Goal: Task Accomplishment & Management: Use online tool/utility

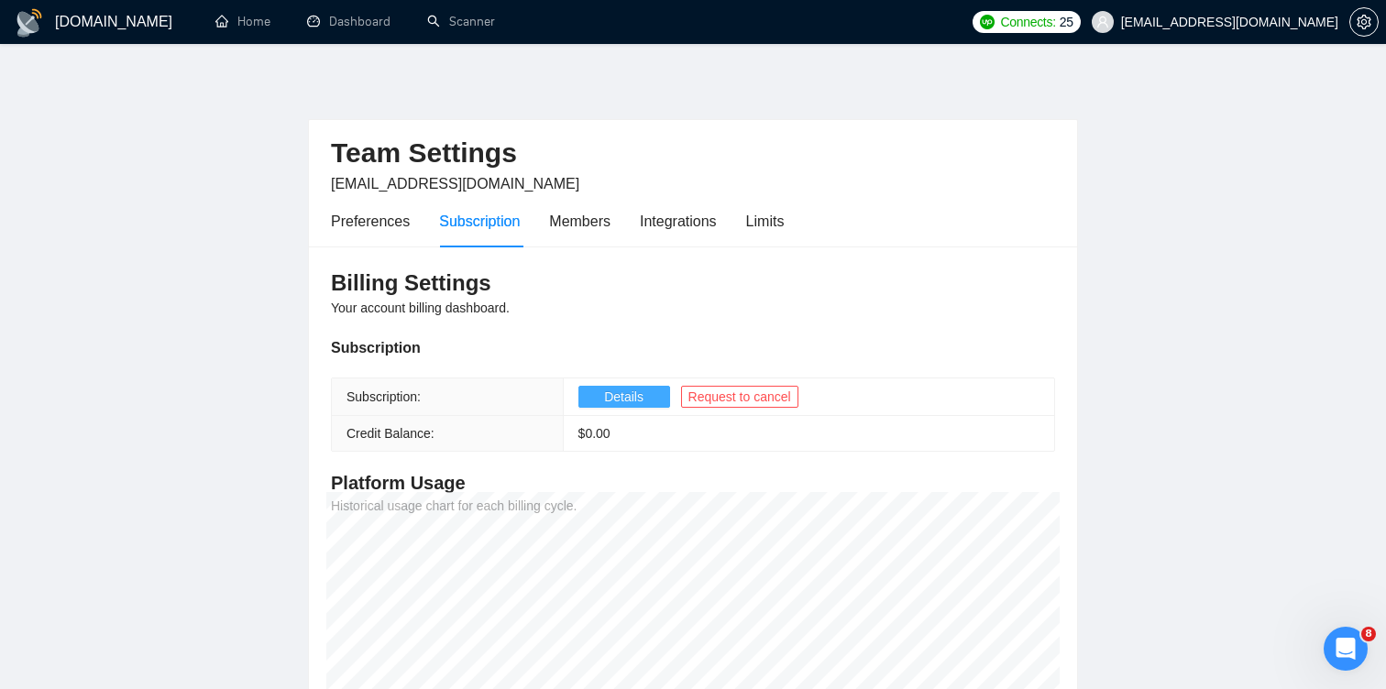
click at [647, 393] on button "Details" at bounding box center [624, 397] width 92 height 22
click at [642, 402] on span "Details" at bounding box center [623, 397] width 39 height 20
click at [780, 393] on span "Request to cancel" at bounding box center [739, 397] width 103 height 20
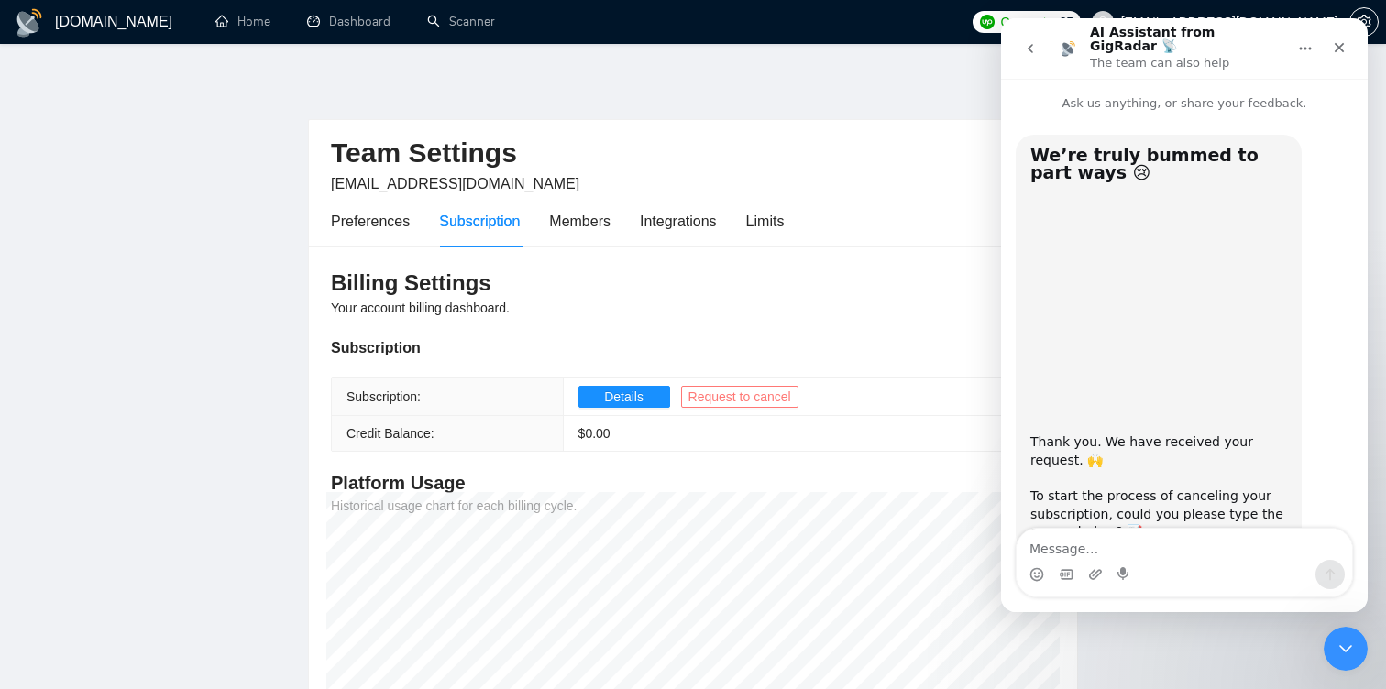
scroll to position [50, 0]
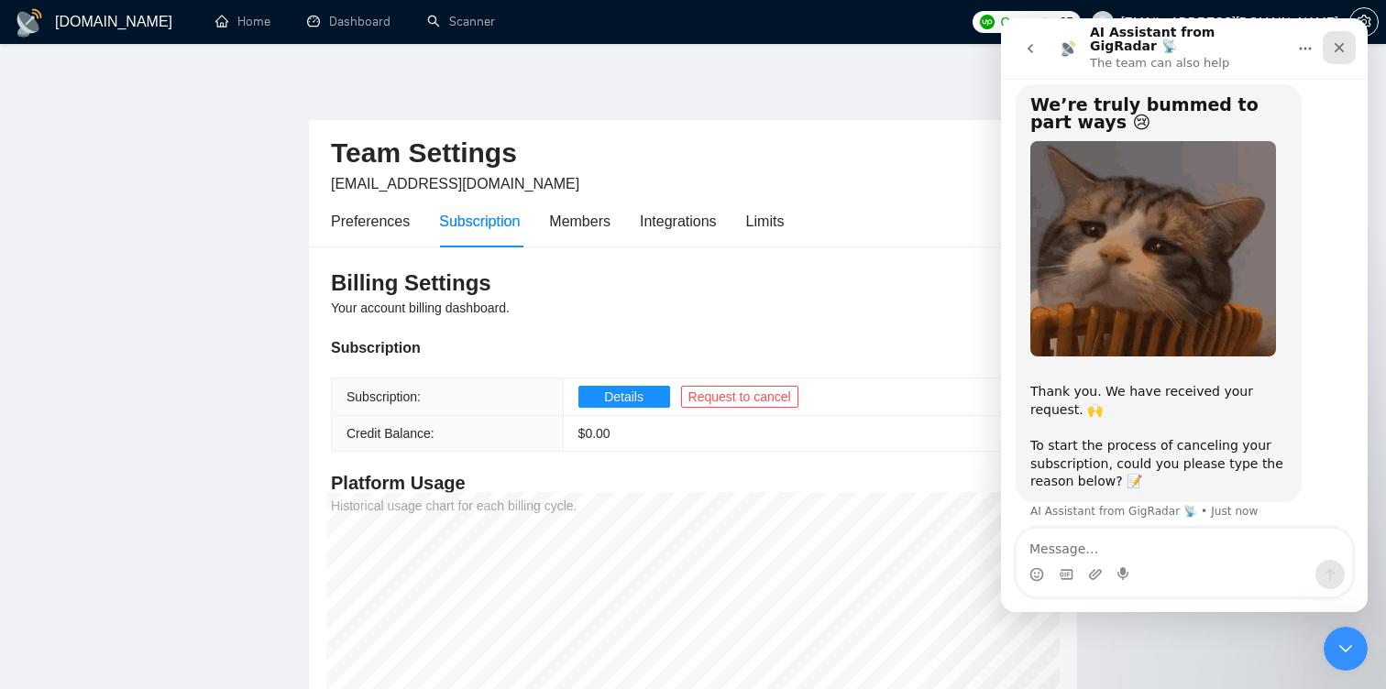
click at [1342, 43] on icon "Close" at bounding box center [1339, 47] width 15 height 15
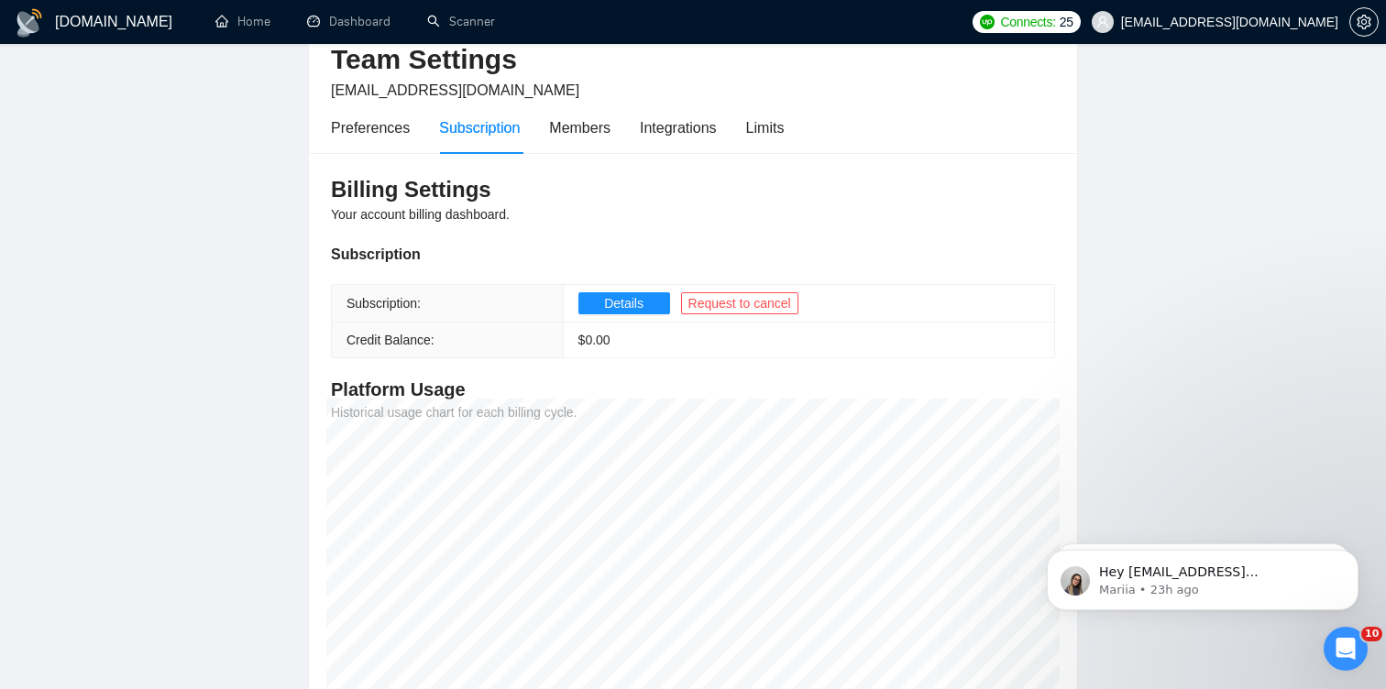
scroll to position [85, 0]
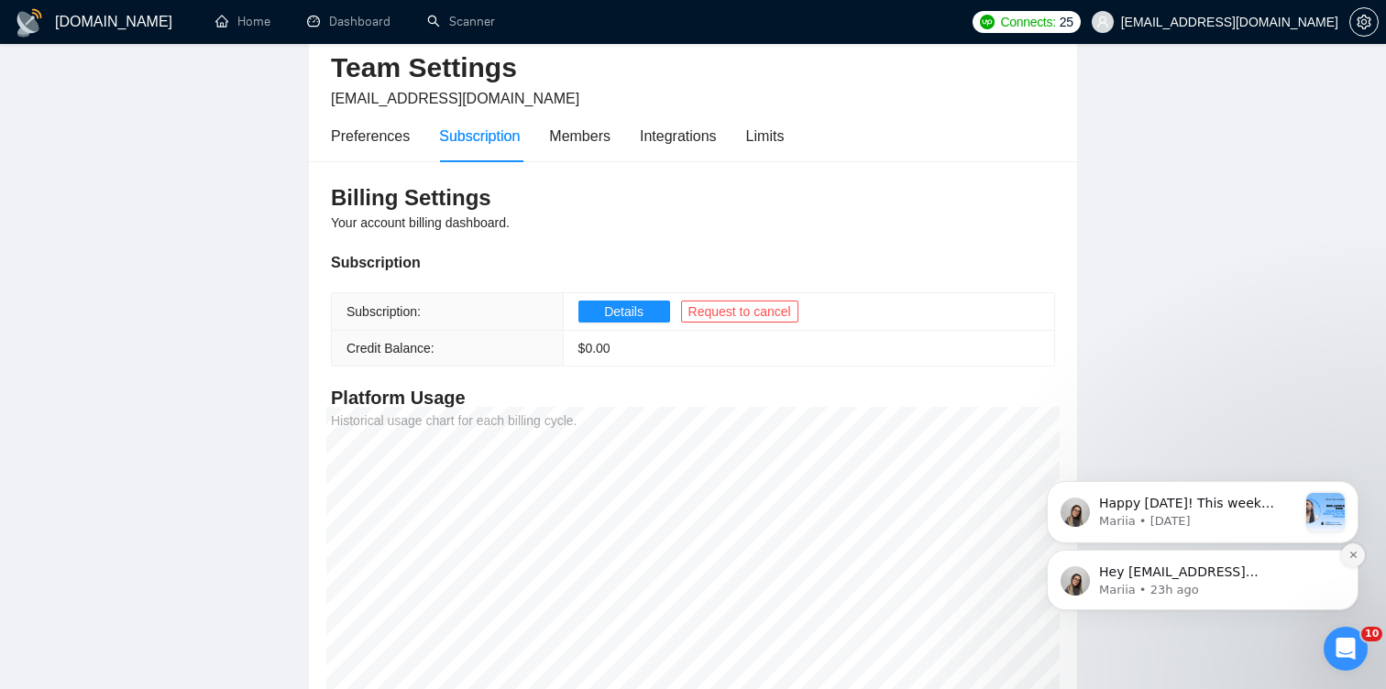
click at [1350, 553] on icon "Dismiss notification" at bounding box center [1352, 555] width 6 height 6
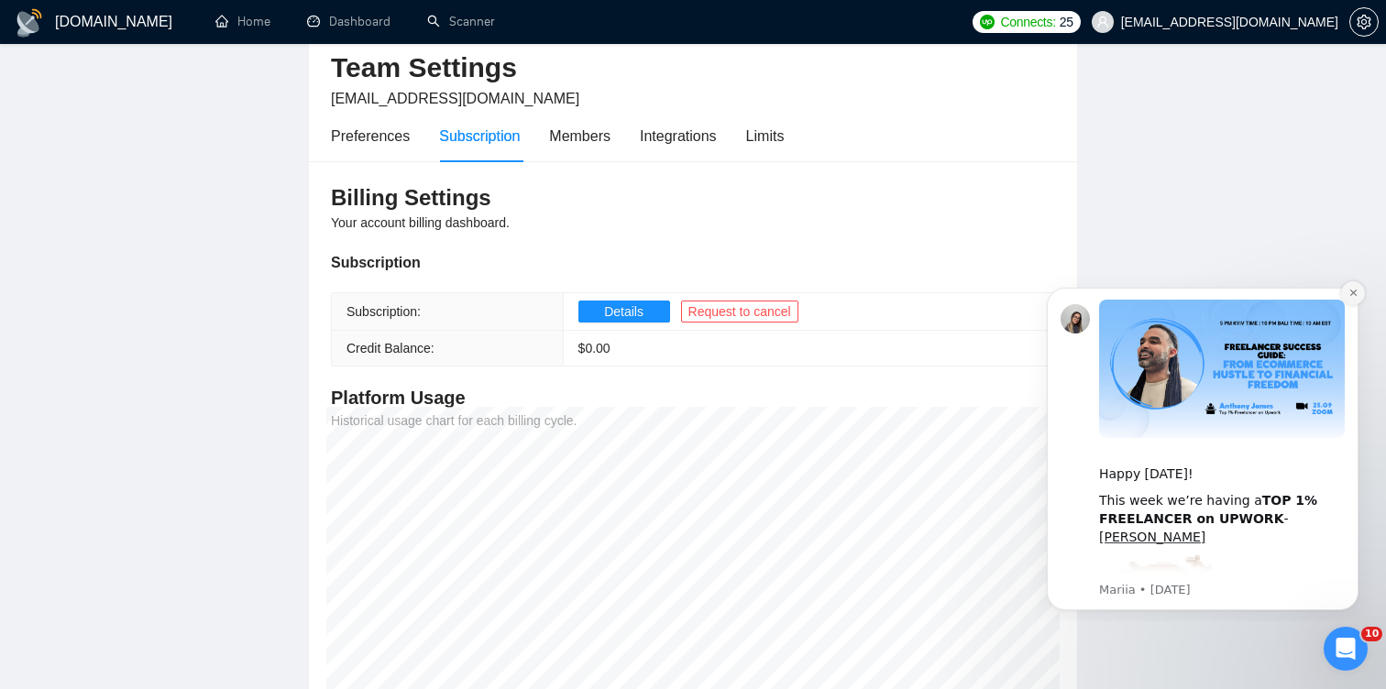
click at [1348, 290] on icon "Dismiss notification" at bounding box center [1353, 293] width 10 height 10
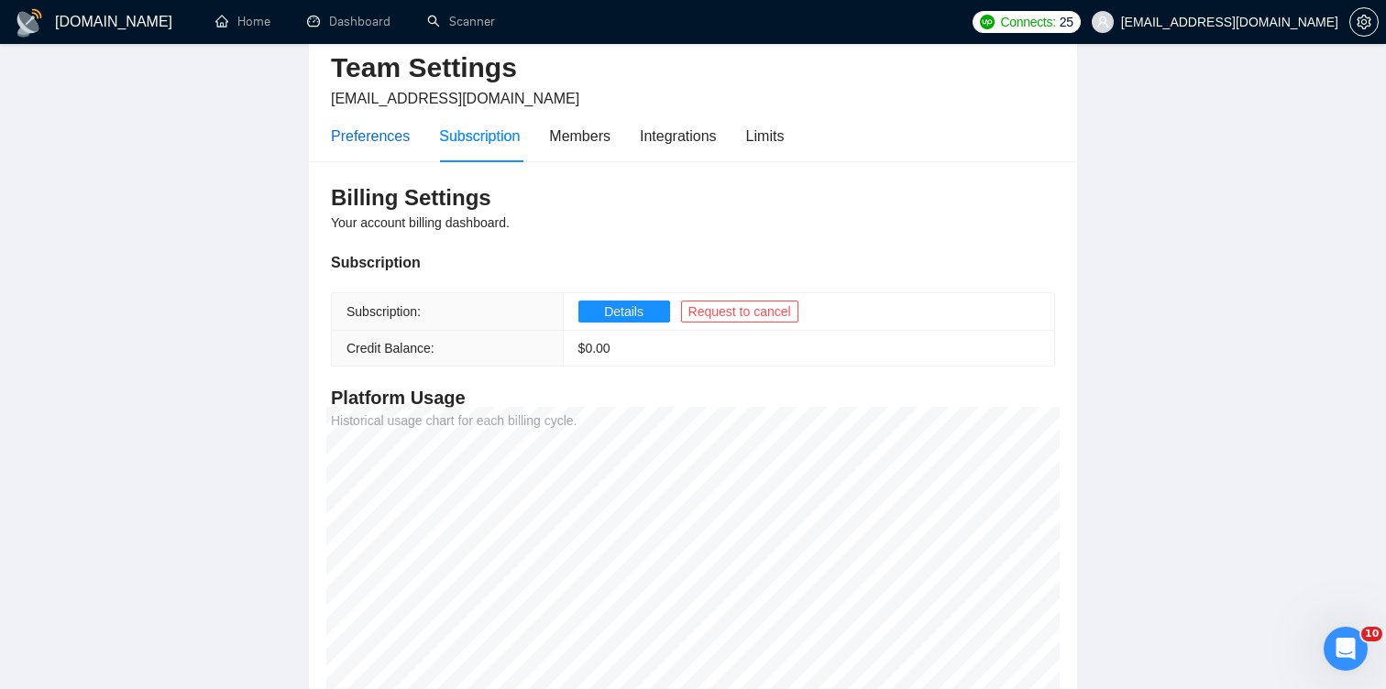
click at [376, 129] on div "Preferences" at bounding box center [370, 136] width 79 height 23
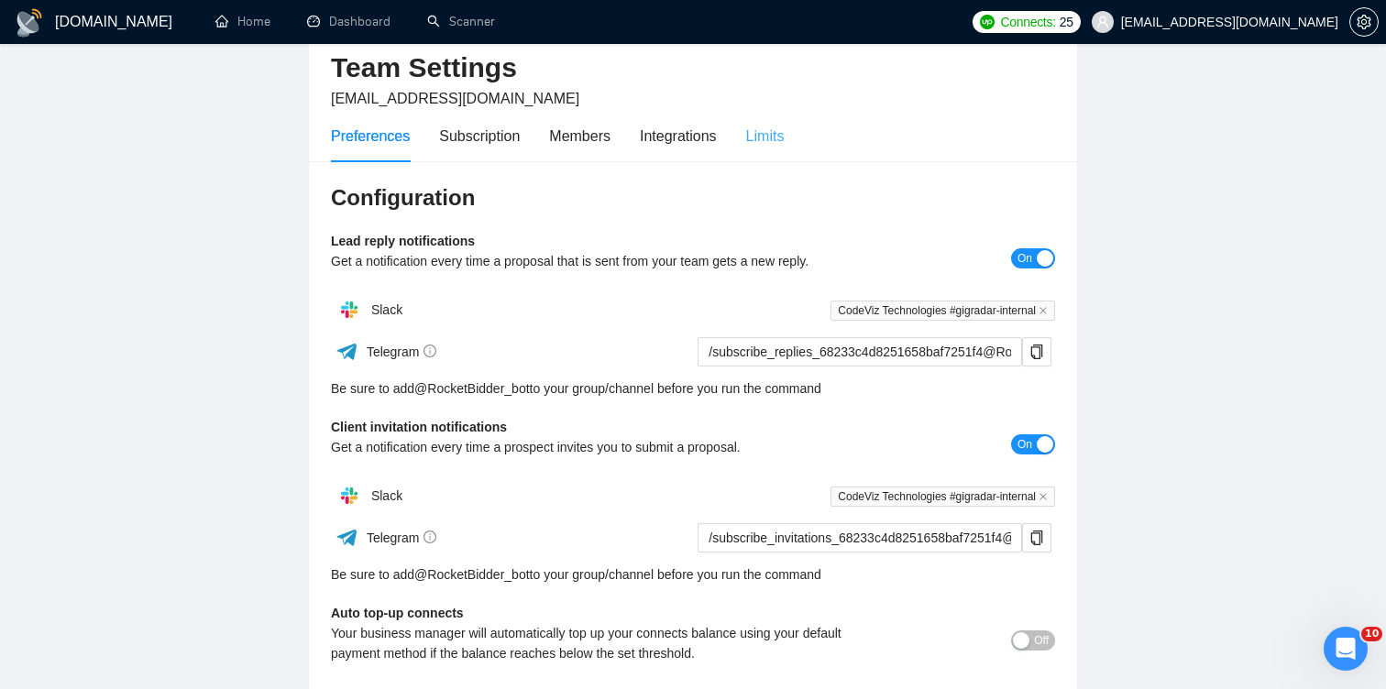
click at [768, 147] on div "Limits" at bounding box center [765, 136] width 39 height 52
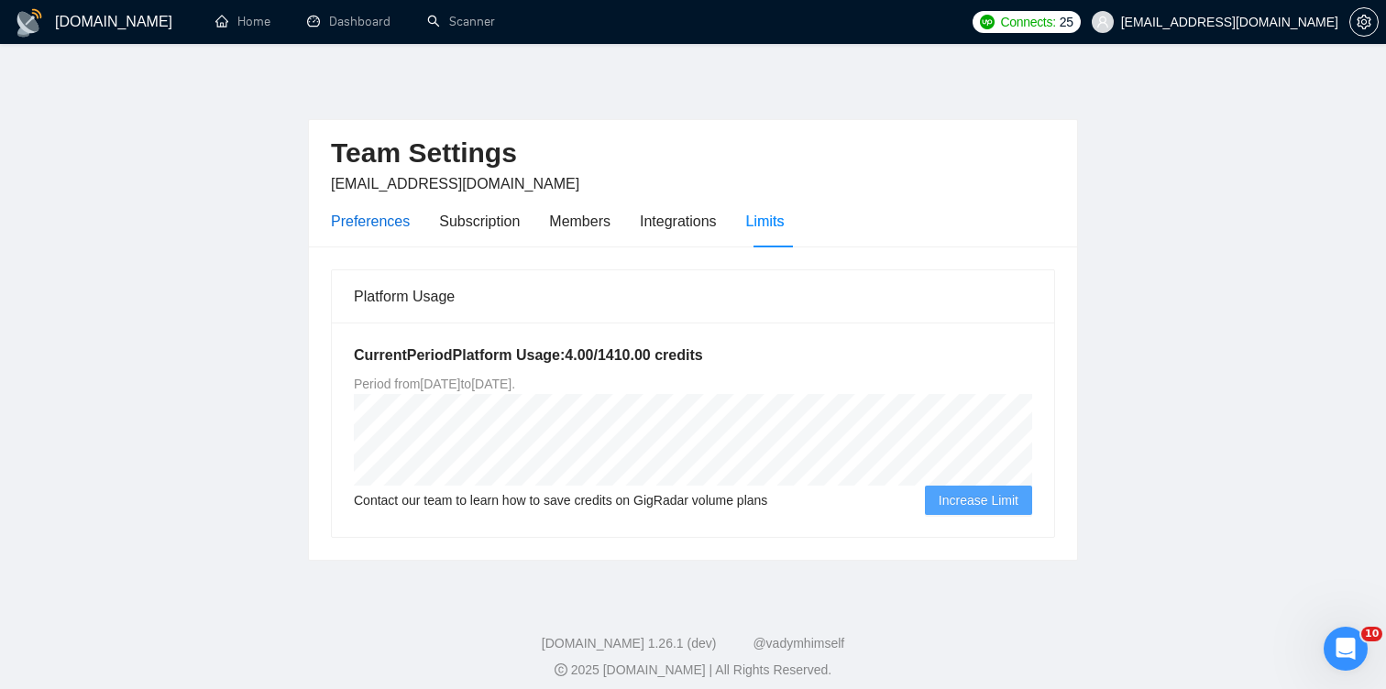
click at [386, 224] on div "Preferences" at bounding box center [370, 221] width 79 height 23
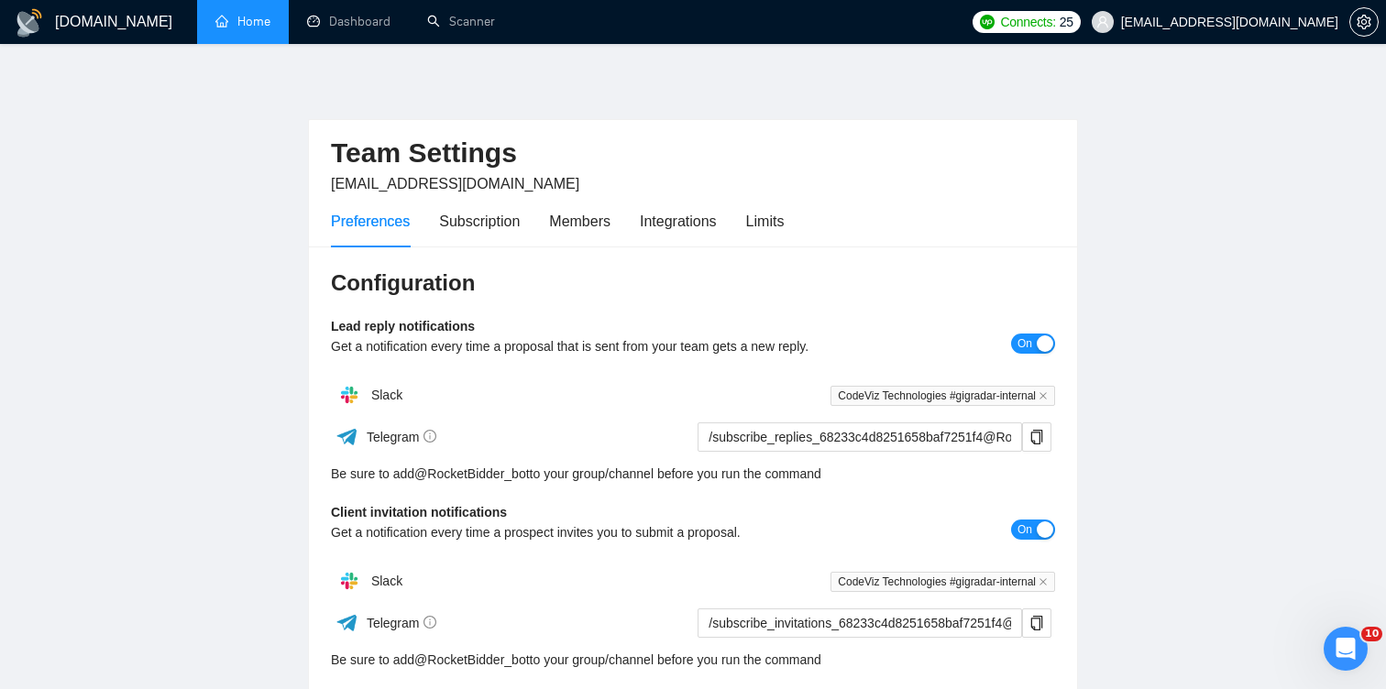
click at [247, 29] on link "Home" at bounding box center [242, 22] width 55 height 16
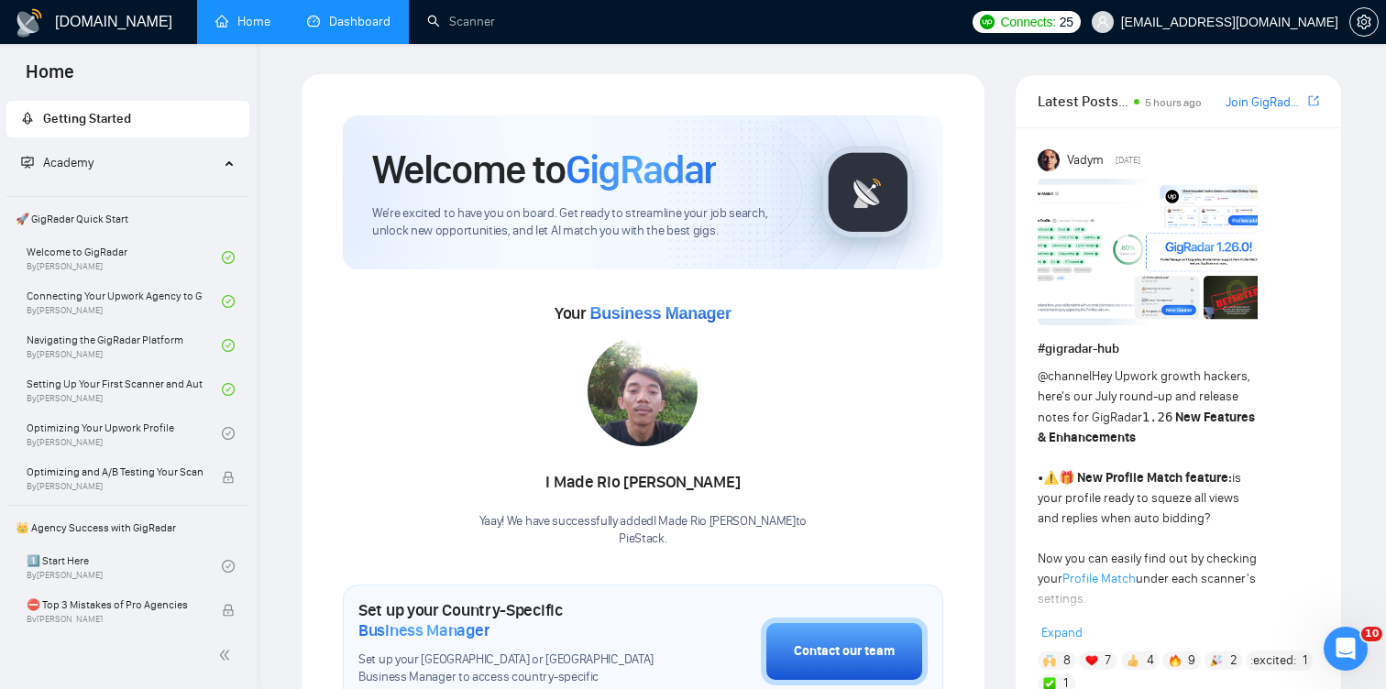
click at [358, 26] on link "Dashboard" at bounding box center [348, 22] width 83 height 16
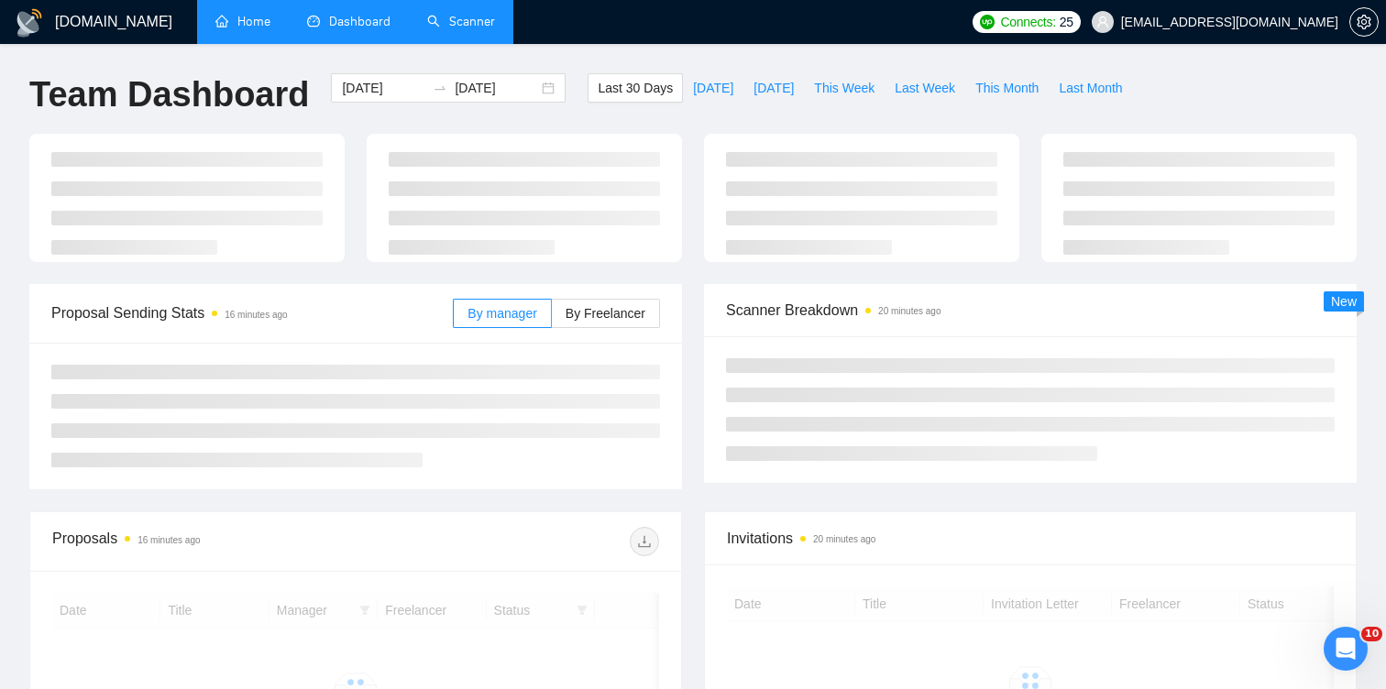
click at [450, 18] on link "Scanner" at bounding box center [461, 22] width 68 height 16
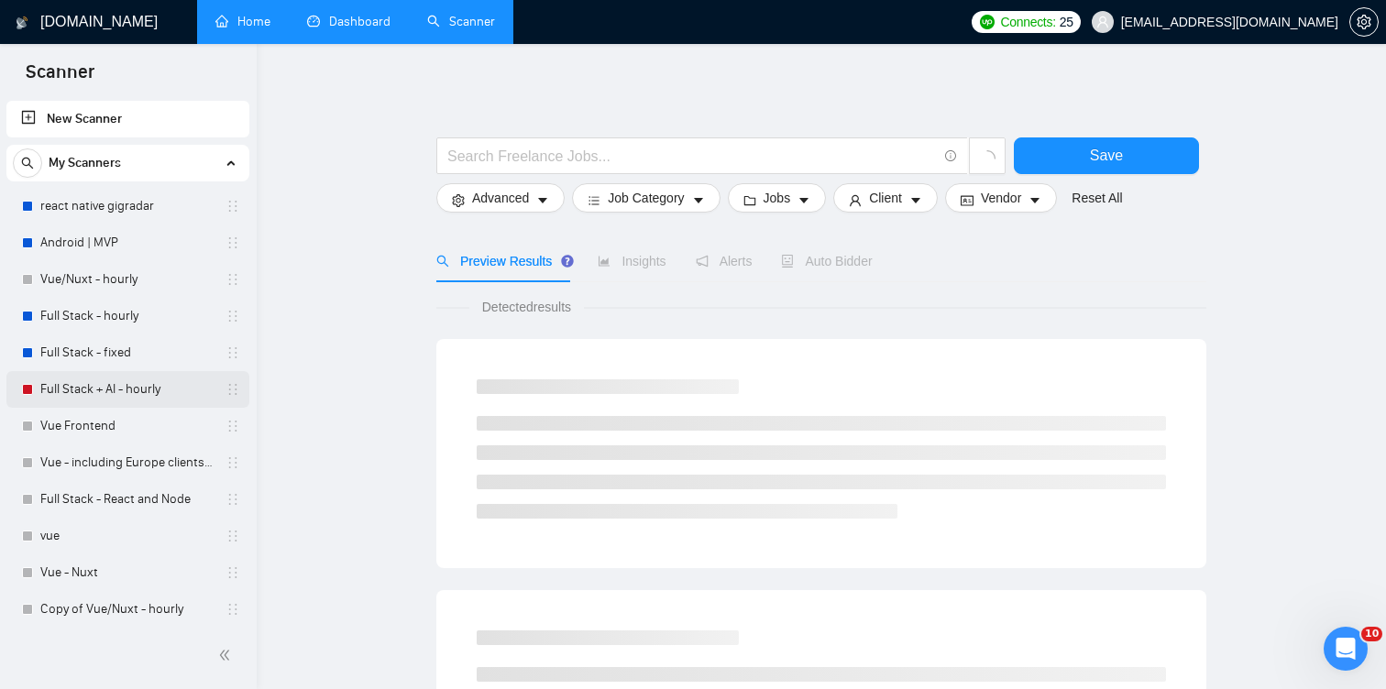
click at [144, 390] on link "Full Stack + AI - hourly" at bounding box center [127, 389] width 174 height 37
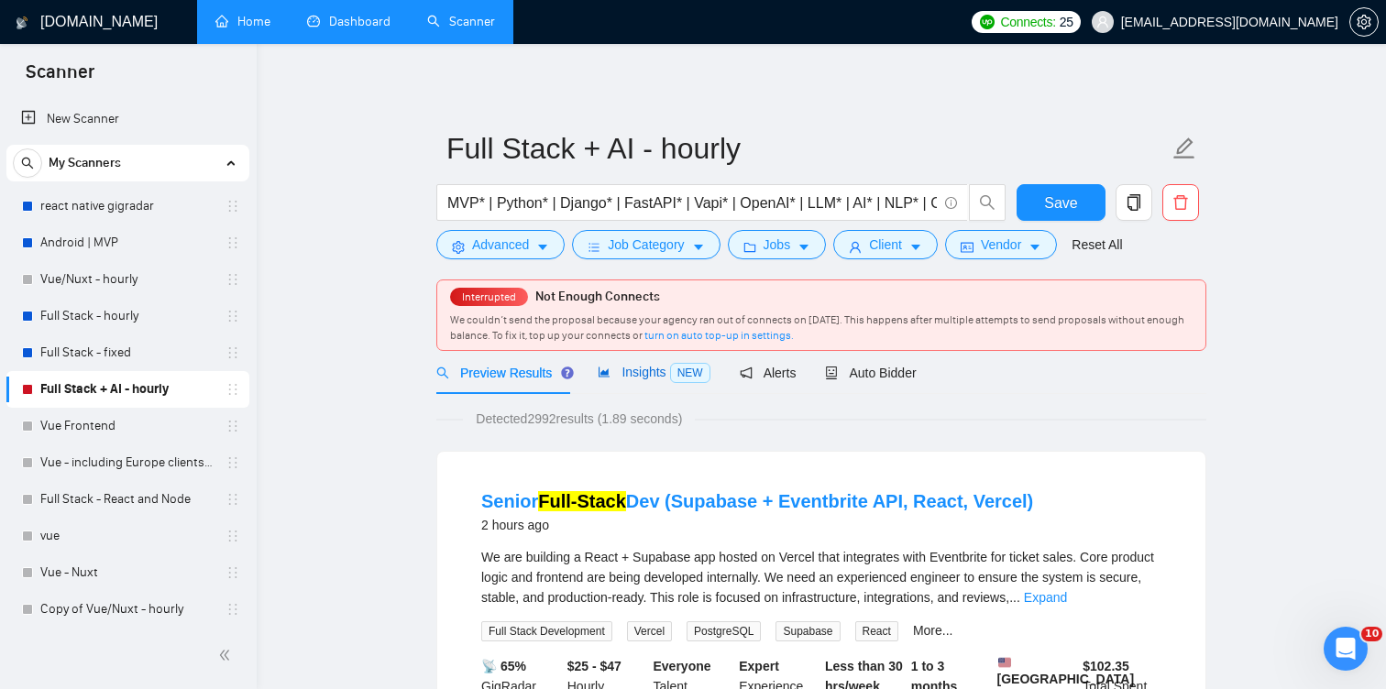
click at [647, 371] on span "Insights NEW" at bounding box center [654, 372] width 112 height 15
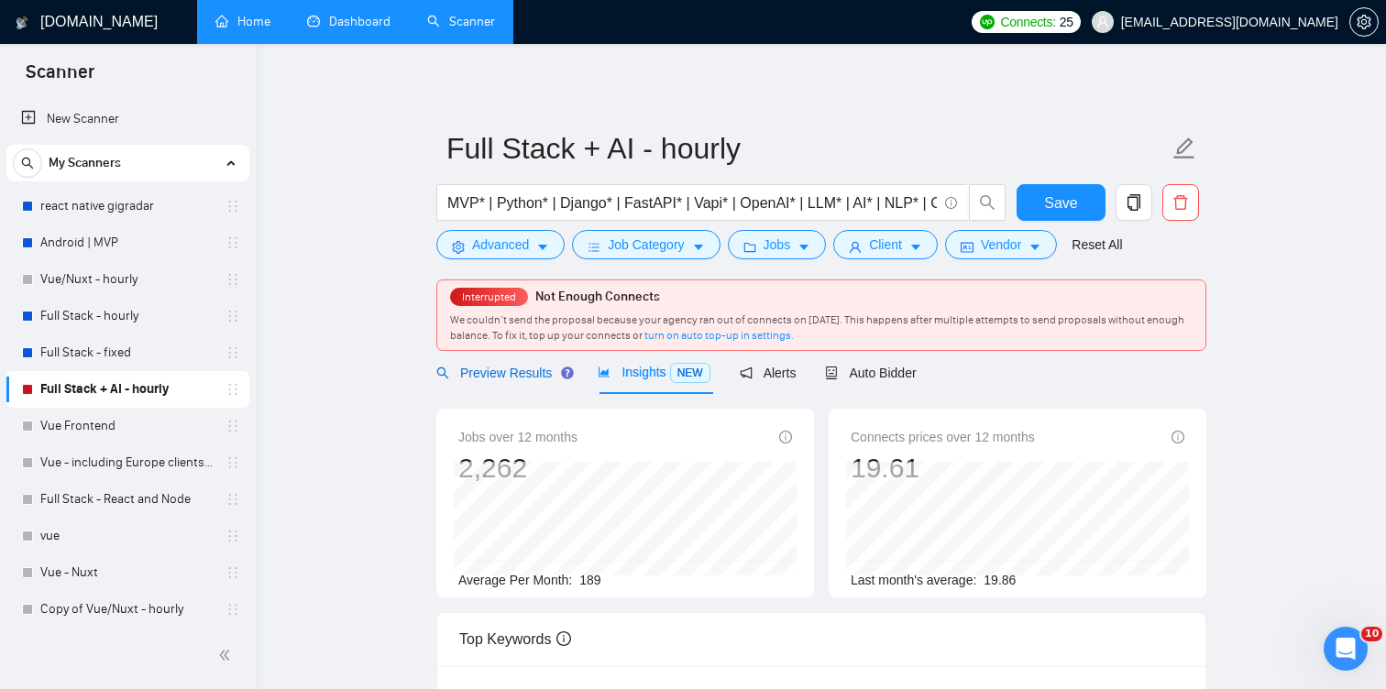
click at [544, 379] on span "Preview Results" at bounding box center [502, 373] width 132 height 15
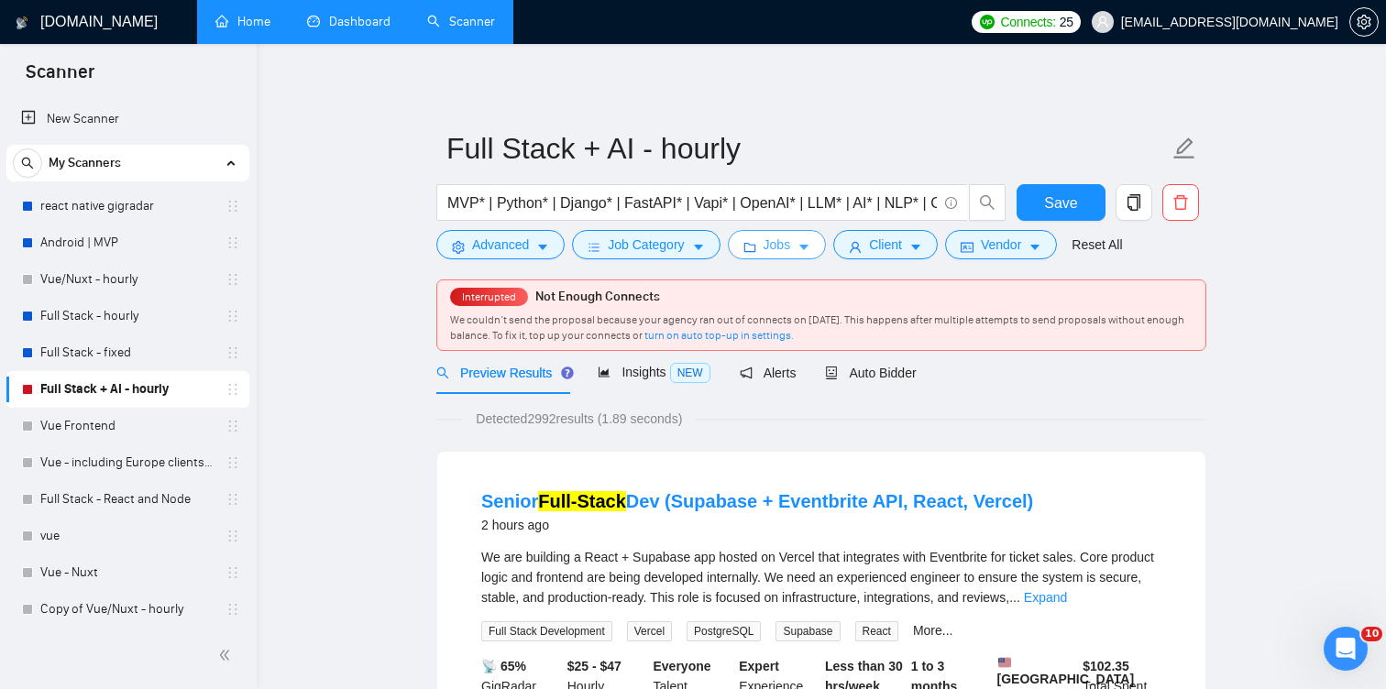
click at [809, 248] on icon "caret-down" at bounding box center [803, 249] width 9 height 6
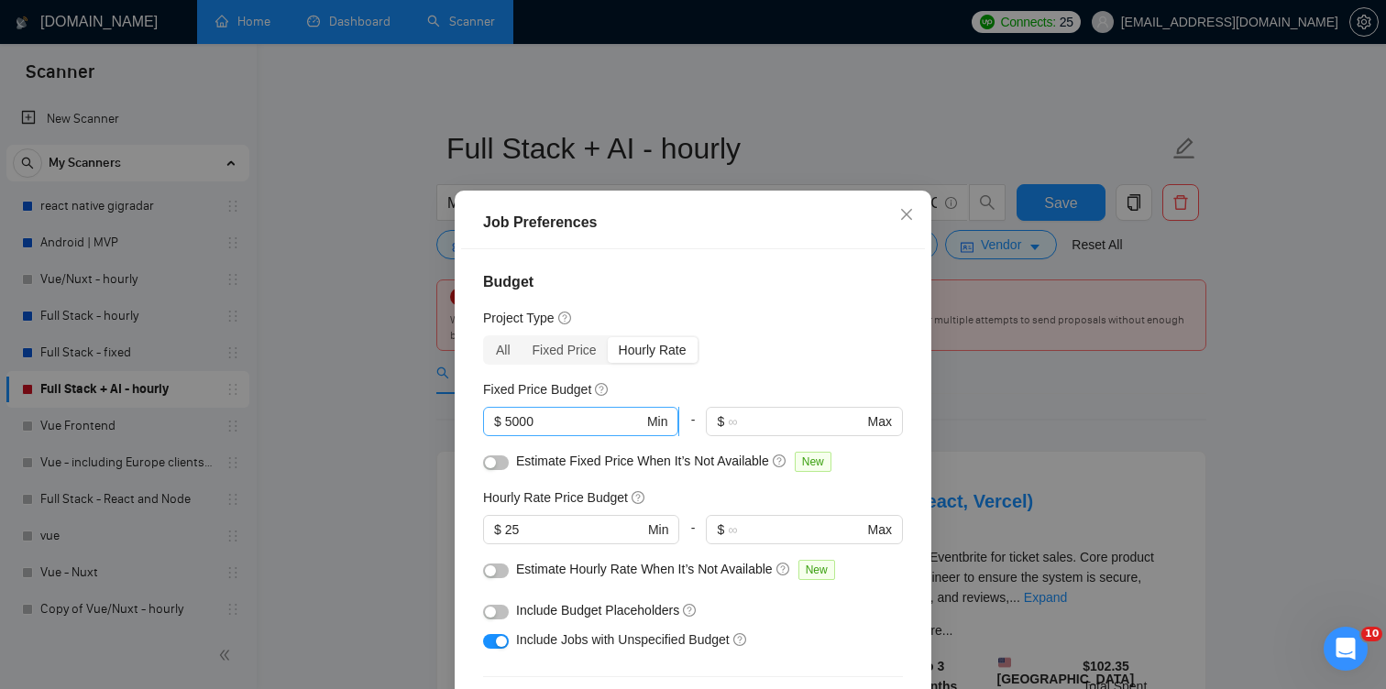
click at [535, 416] on input "5000" at bounding box center [574, 422] width 138 height 20
click at [661, 345] on div "Hourly Rate" at bounding box center [653, 350] width 90 height 26
click at [608, 337] on input "Hourly Rate" at bounding box center [608, 337] width 0 height 0
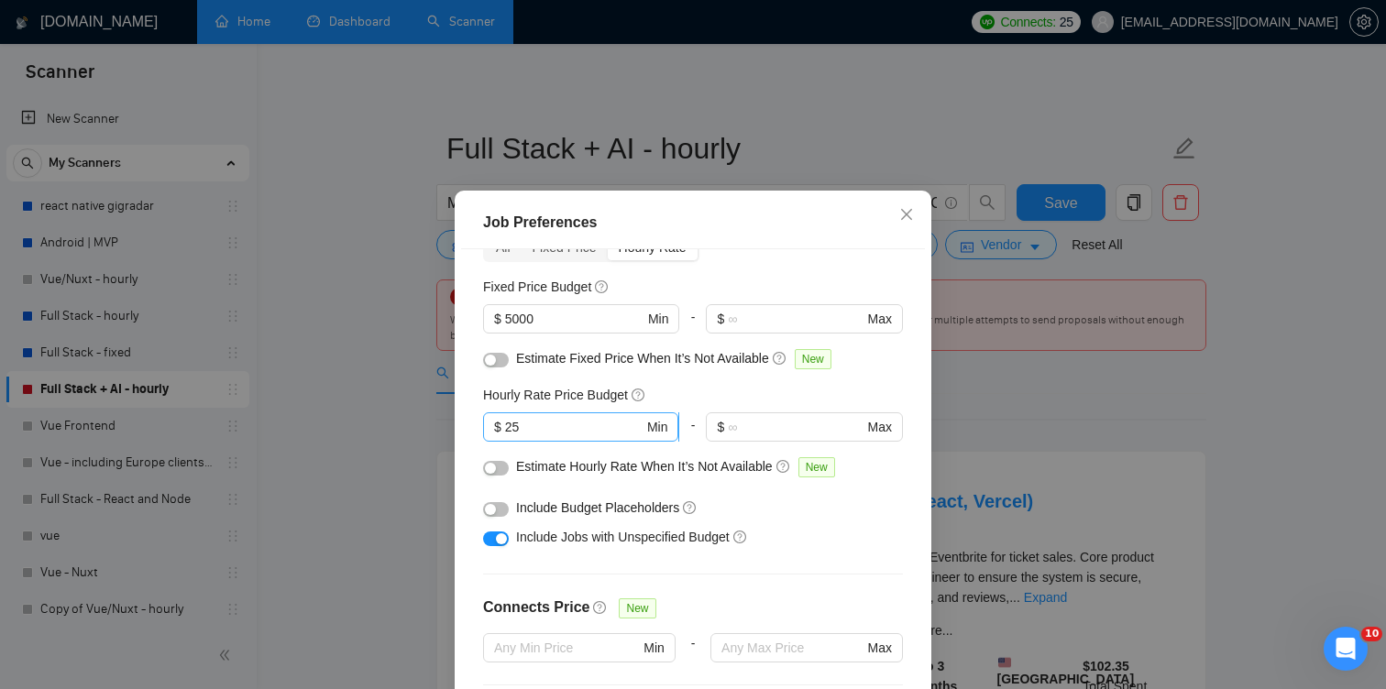
scroll to position [110, 0]
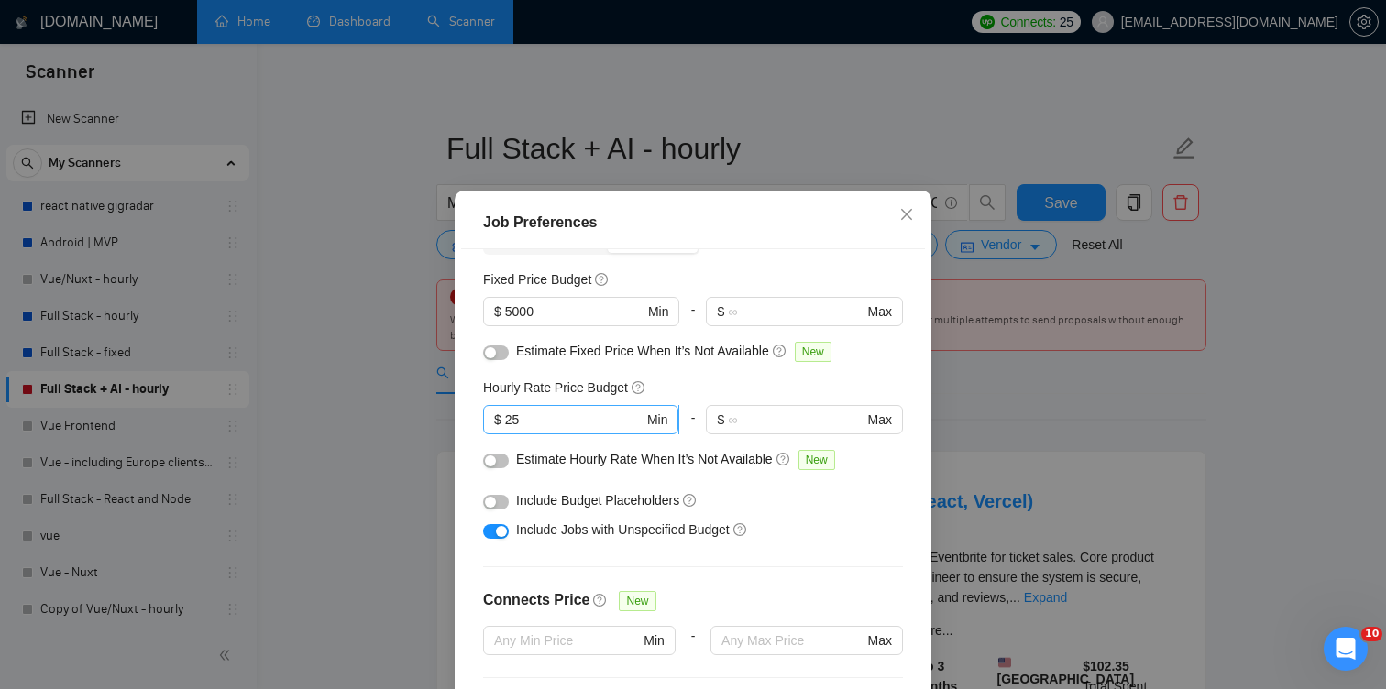
click at [567, 415] on input "25" at bounding box center [574, 420] width 138 height 20
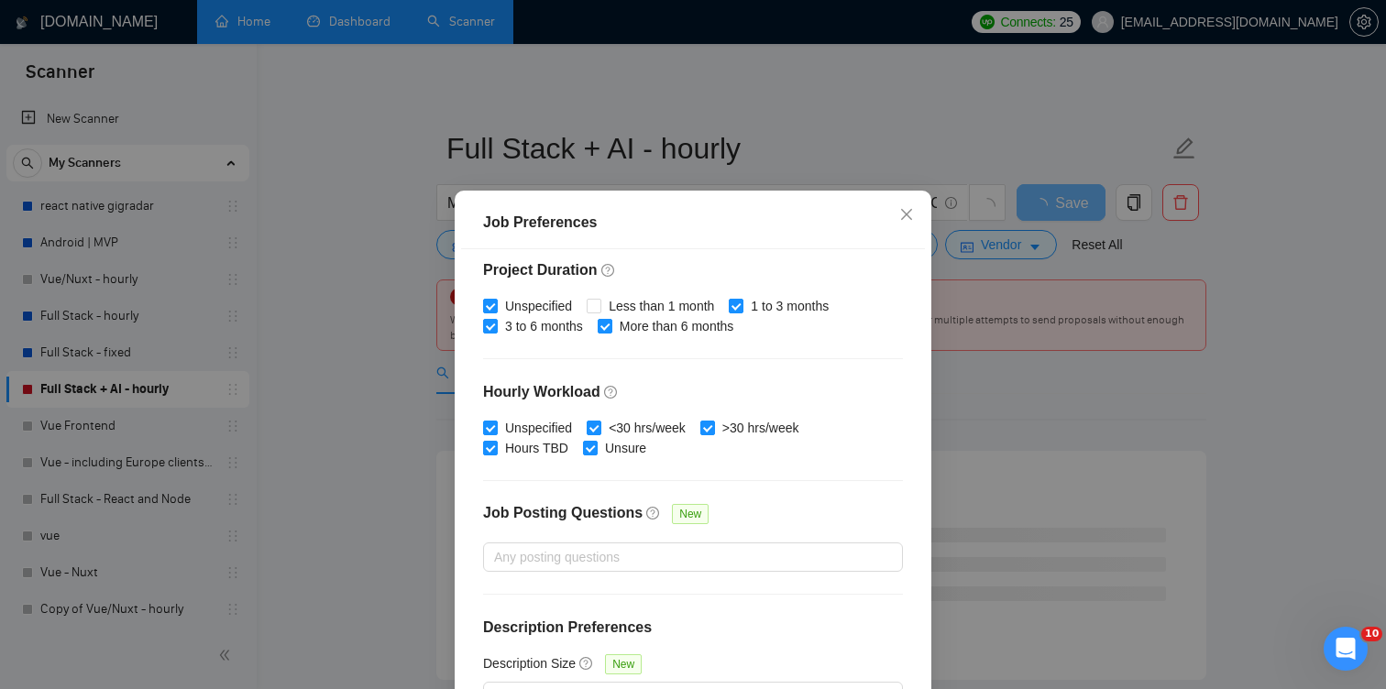
scroll to position [123, 0]
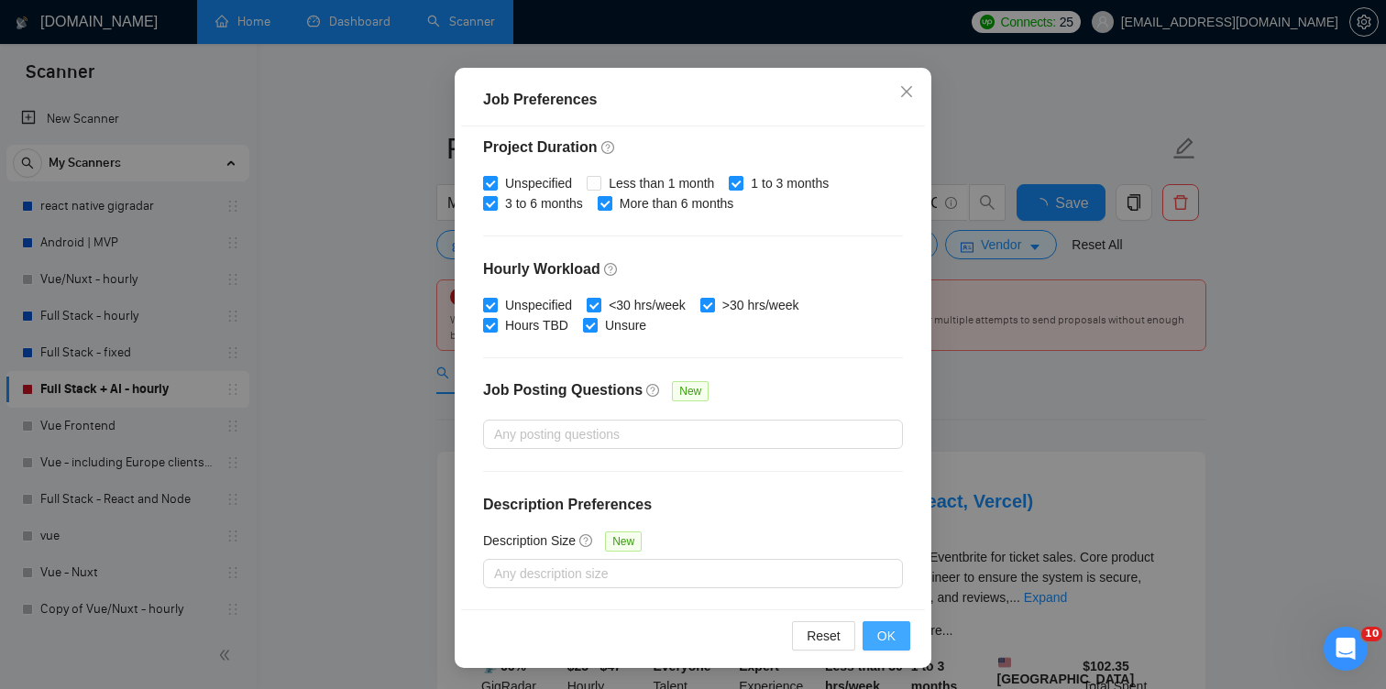
type input "21"
click at [887, 633] on span "OK" at bounding box center [886, 636] width 18 height 20
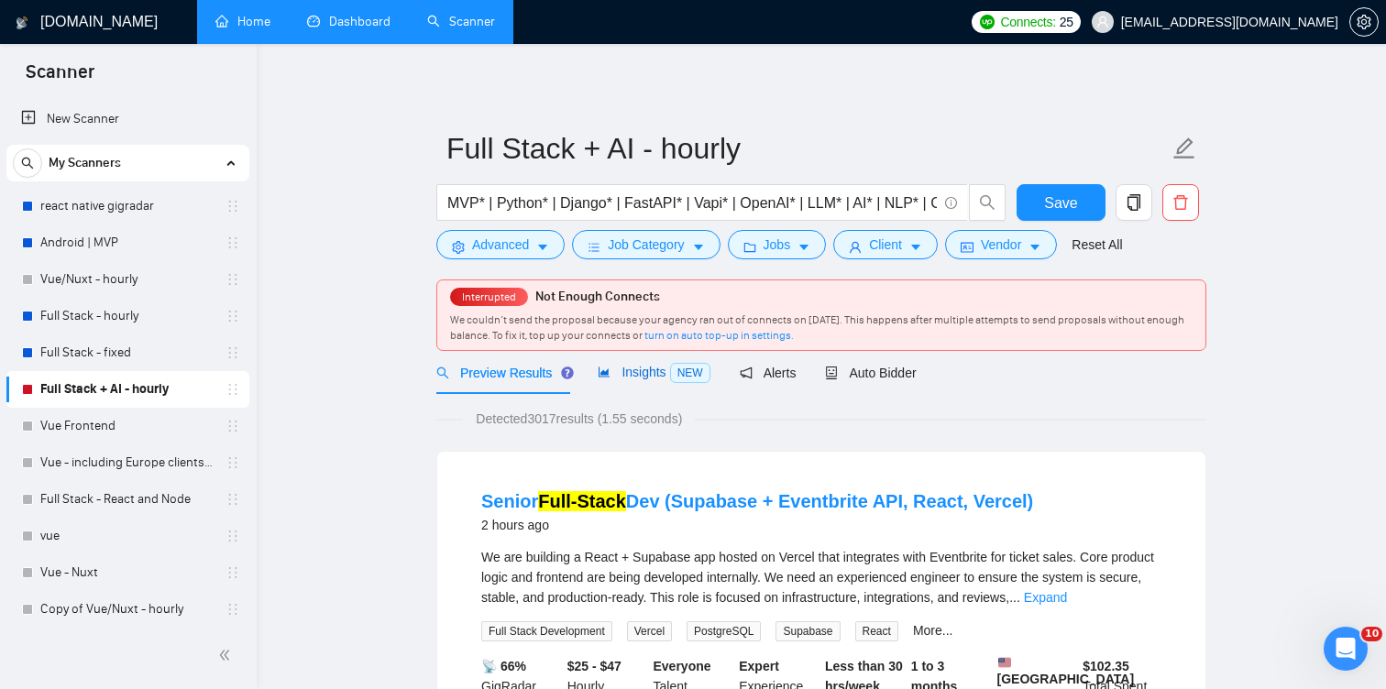
click at [672, 379] on span "Insights NEW" at bounding box center [654, 372] width 112 height 15
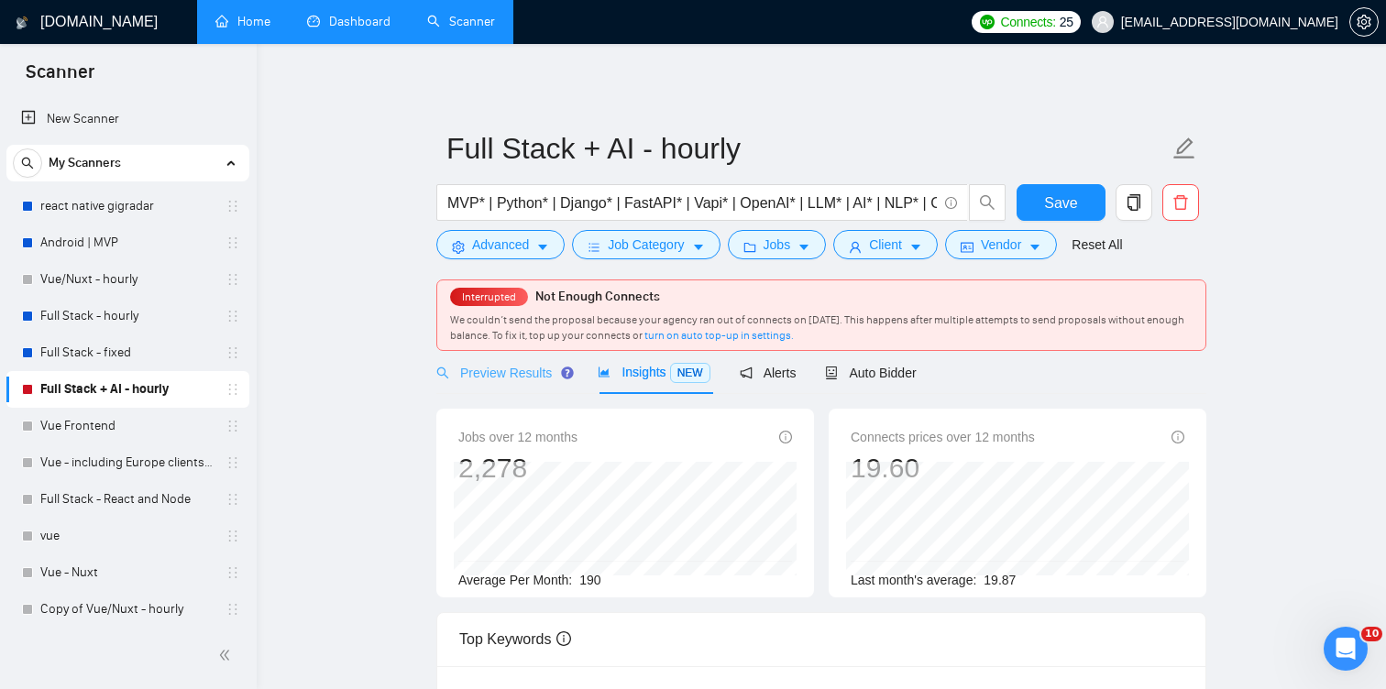
click at [519, 388] on div "Preview Results" at bounding box center [502, 372] width 132 height 43
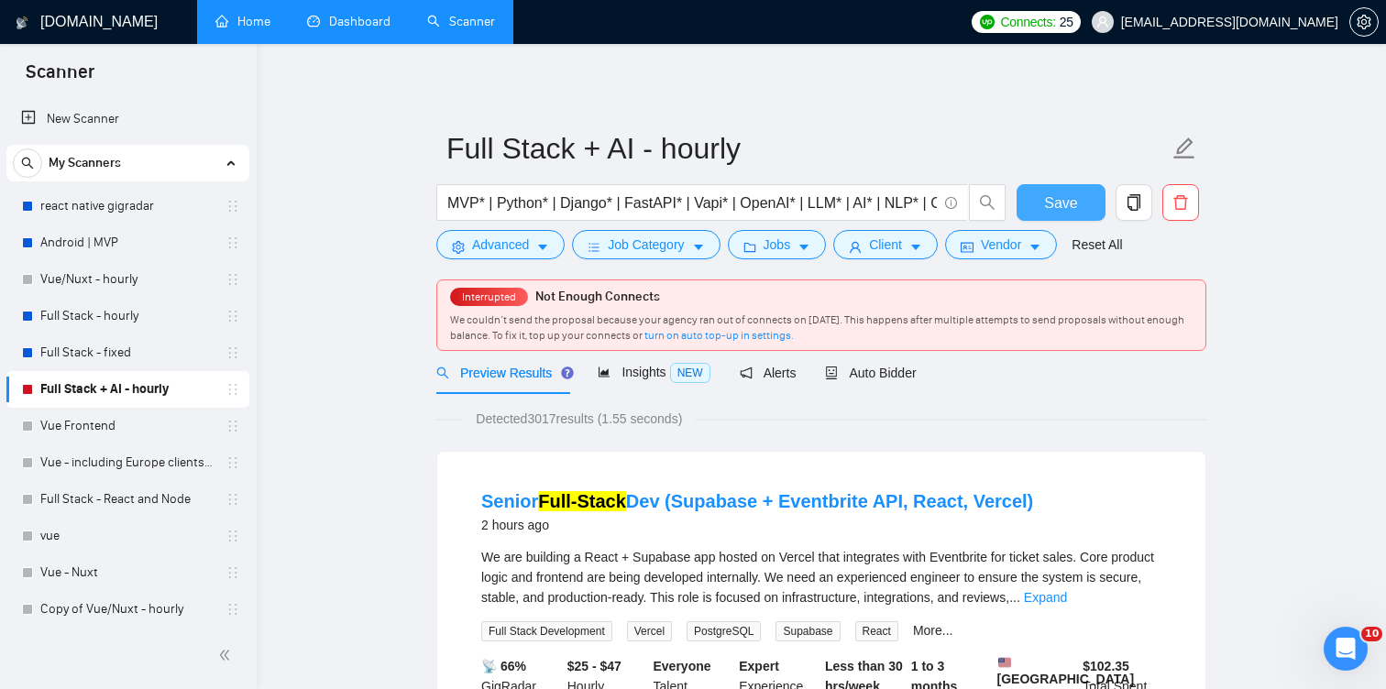
click at [1073, 203] on span "Save" at bounding box center [1060, 203] width 33 height 23
click at [1042, 238] on button "Vendor" at bounding box center [1001, 244] width 112 height 29
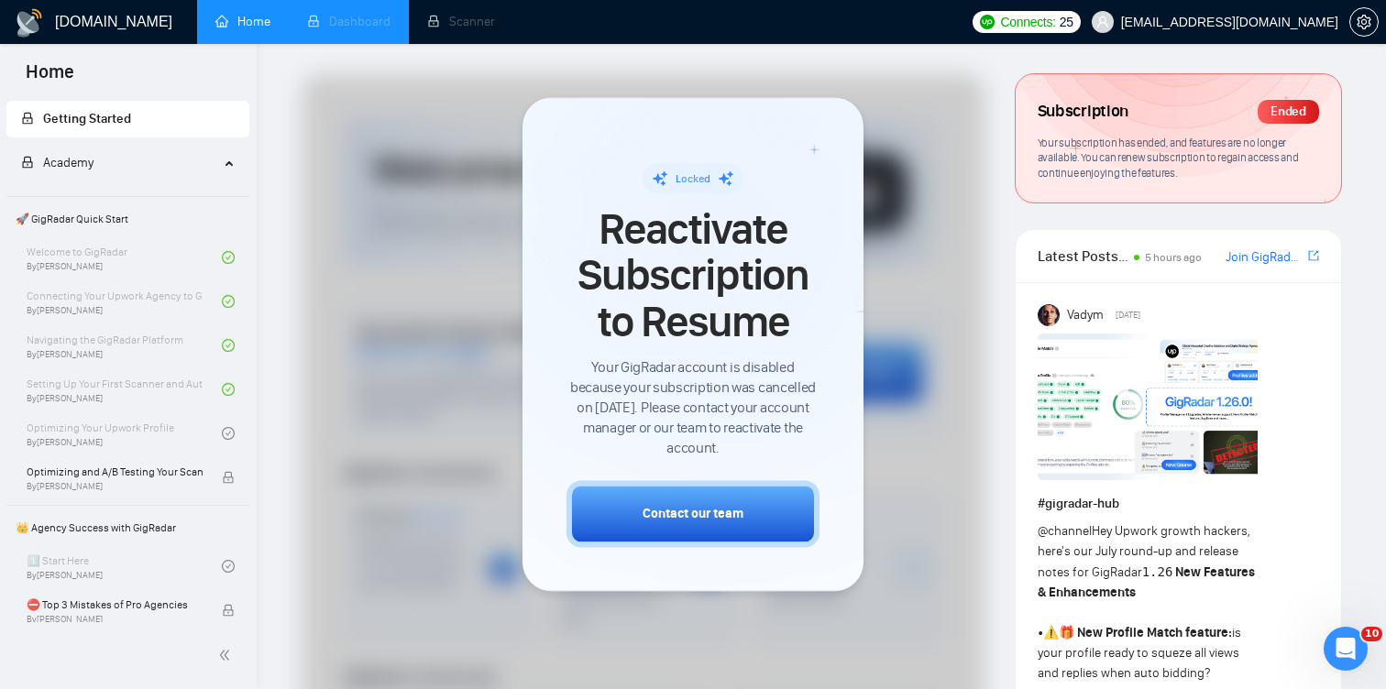
click at [333, 23] on li "Dashboard" at bounding box center [349, 22] width 120 height 44
click at [1352, 642] on icon "Open Intercom Messenger" at bounding box center [1343, 647] width 30 height 30
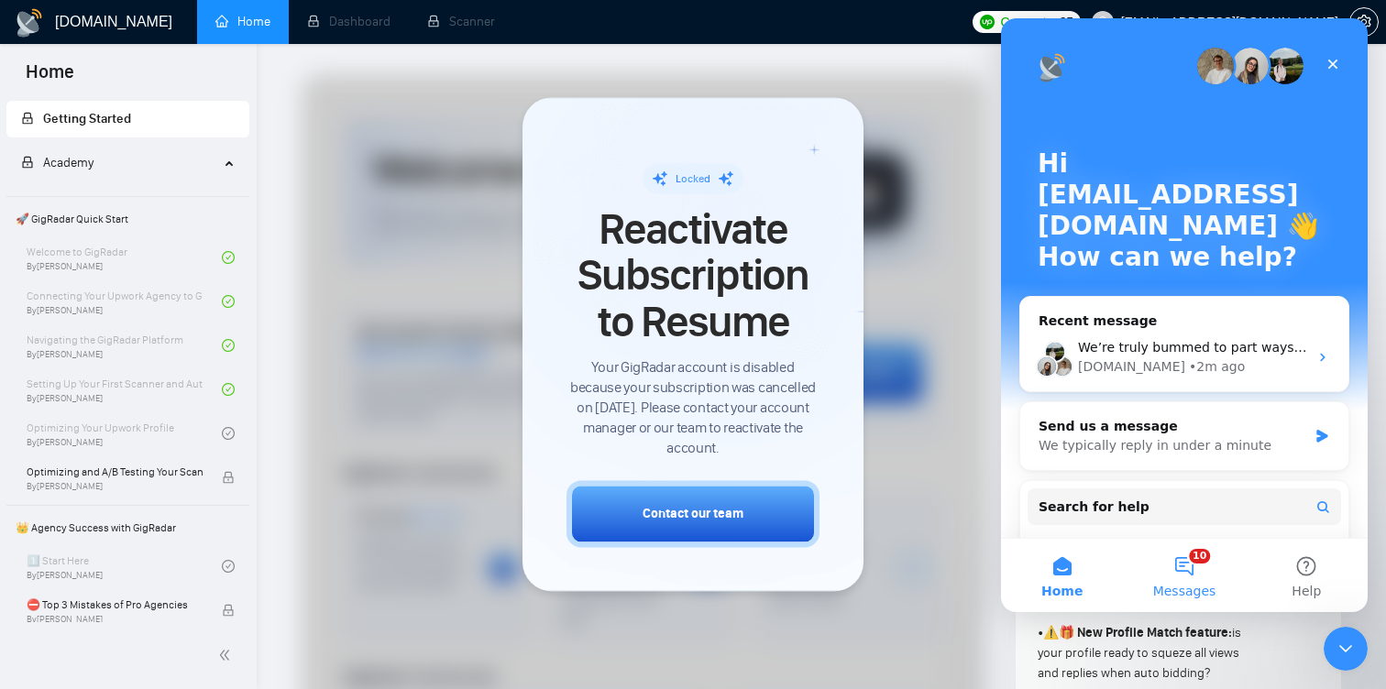
click at [1194, 566] on button "10 Messages" at bounding box center [1184, 575] width 122 height 73
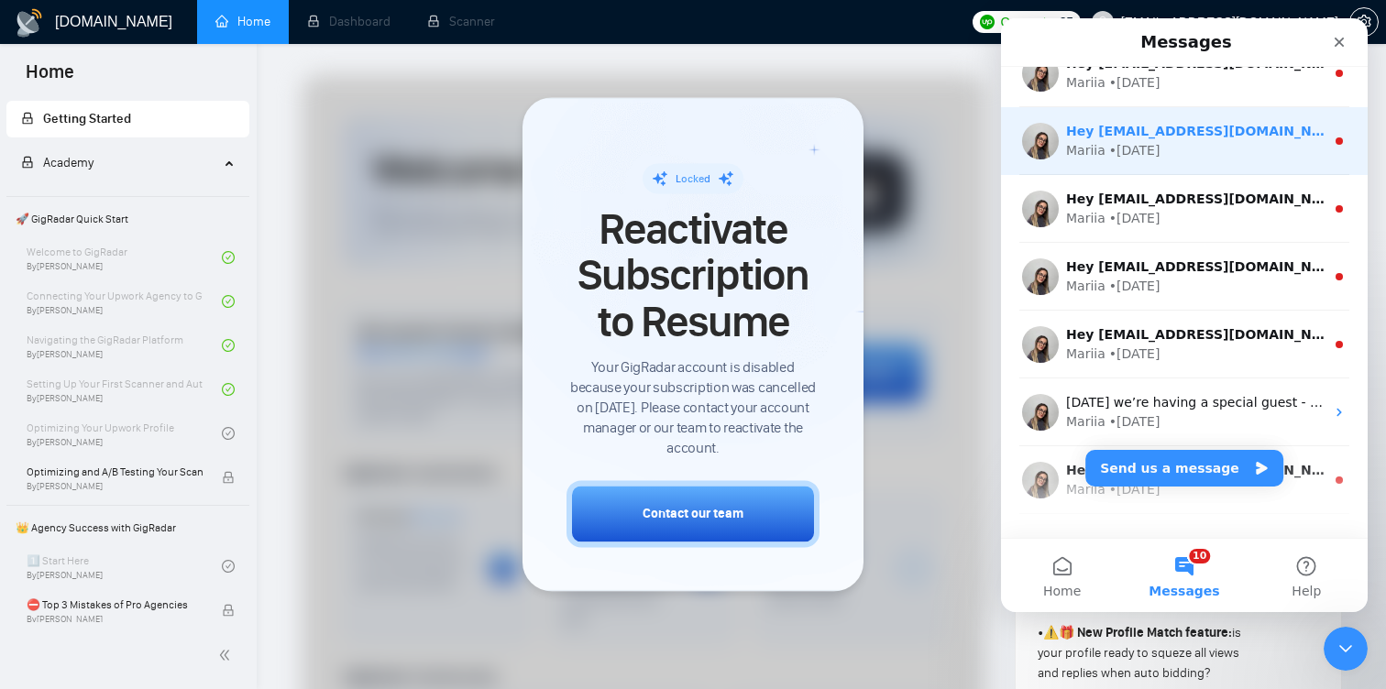
scroll to position [281, 0]
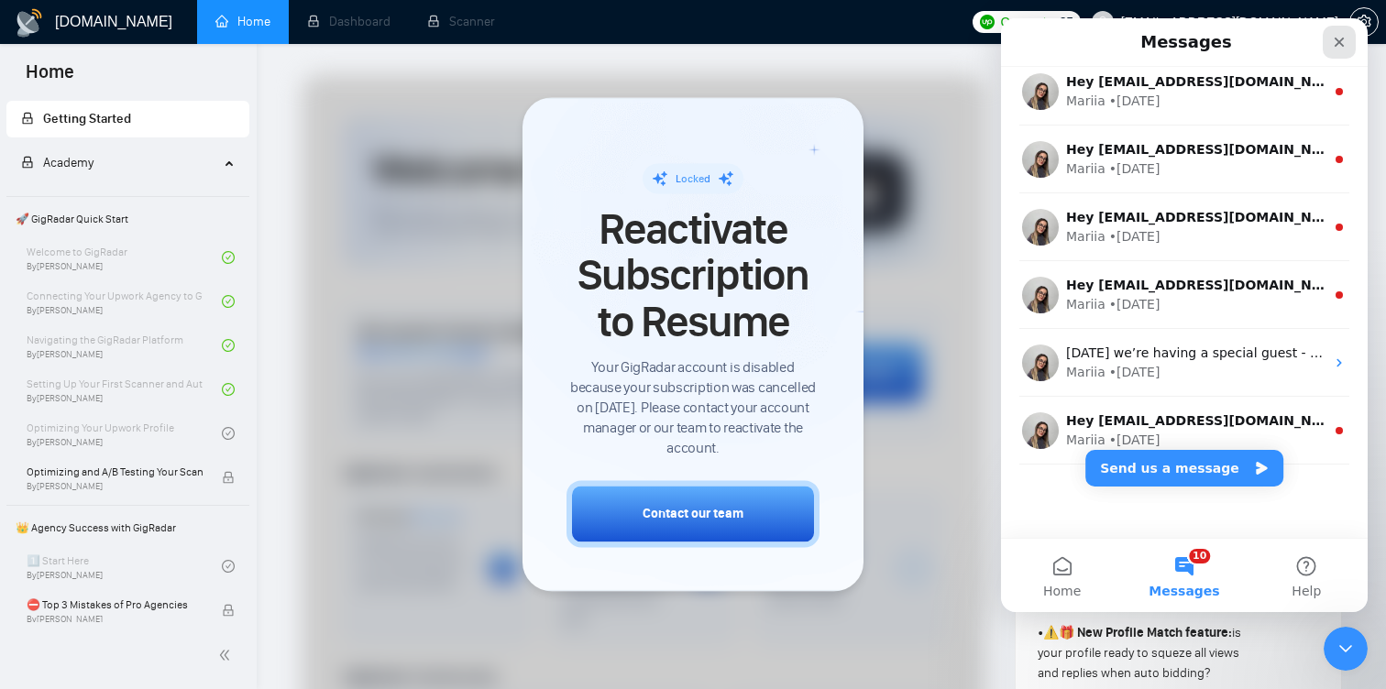
click at [1345, 40] on icon "Close" at bounding box center [1339, 42] width 15 height 15
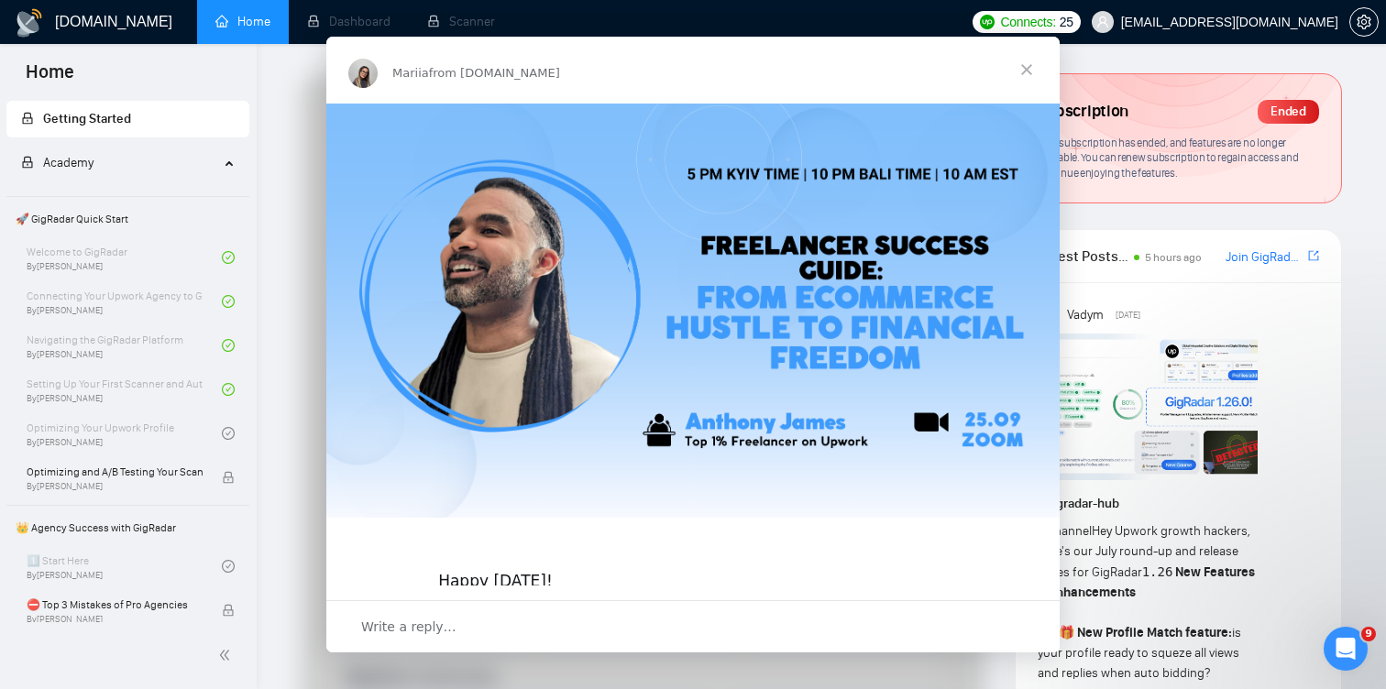
scroll to position [0, 0]
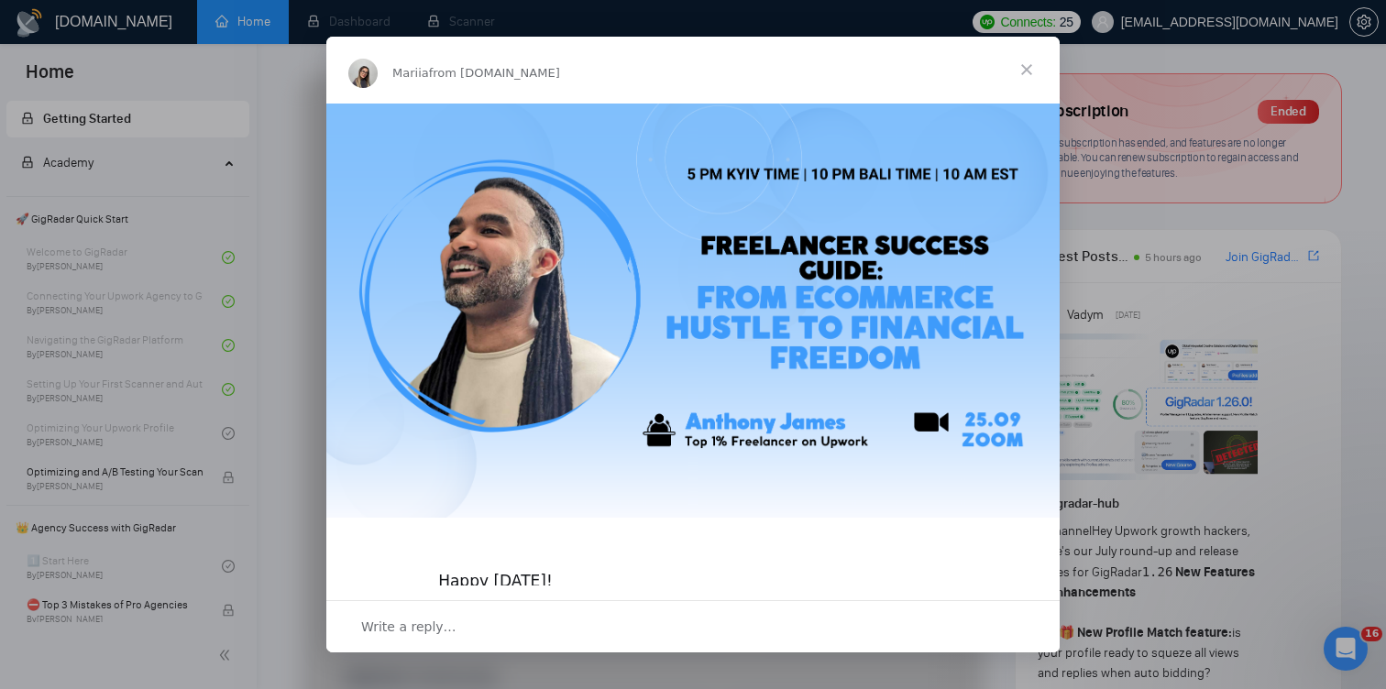
click at [1028, 67] on span "Close" at bounding box center [1027, 70] width 66 height 66
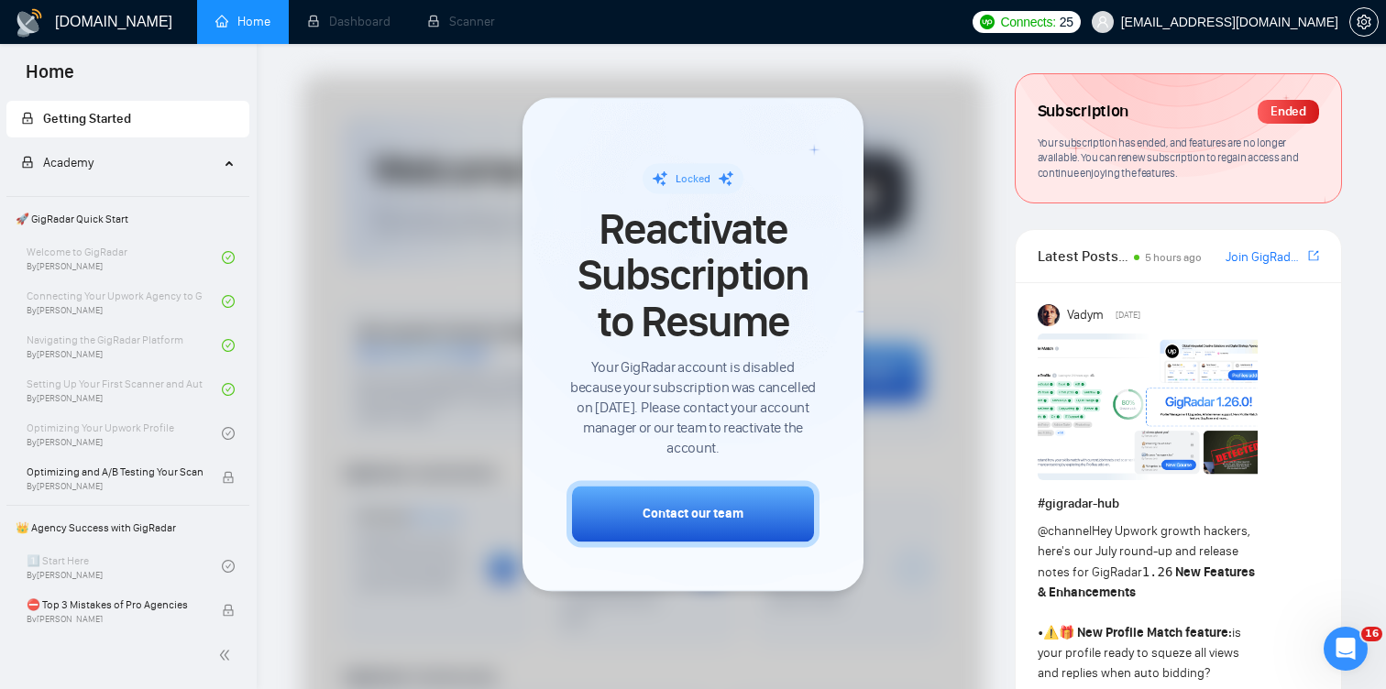
click at [886, 153] on div at bounding box center [643, 583] width 683 height 1018
click at [345, 19] on li "Dashboard" at bounding box center [349, 22] width 120 height 44
